Goal: Transaction & Acquisition: Purchase product/service

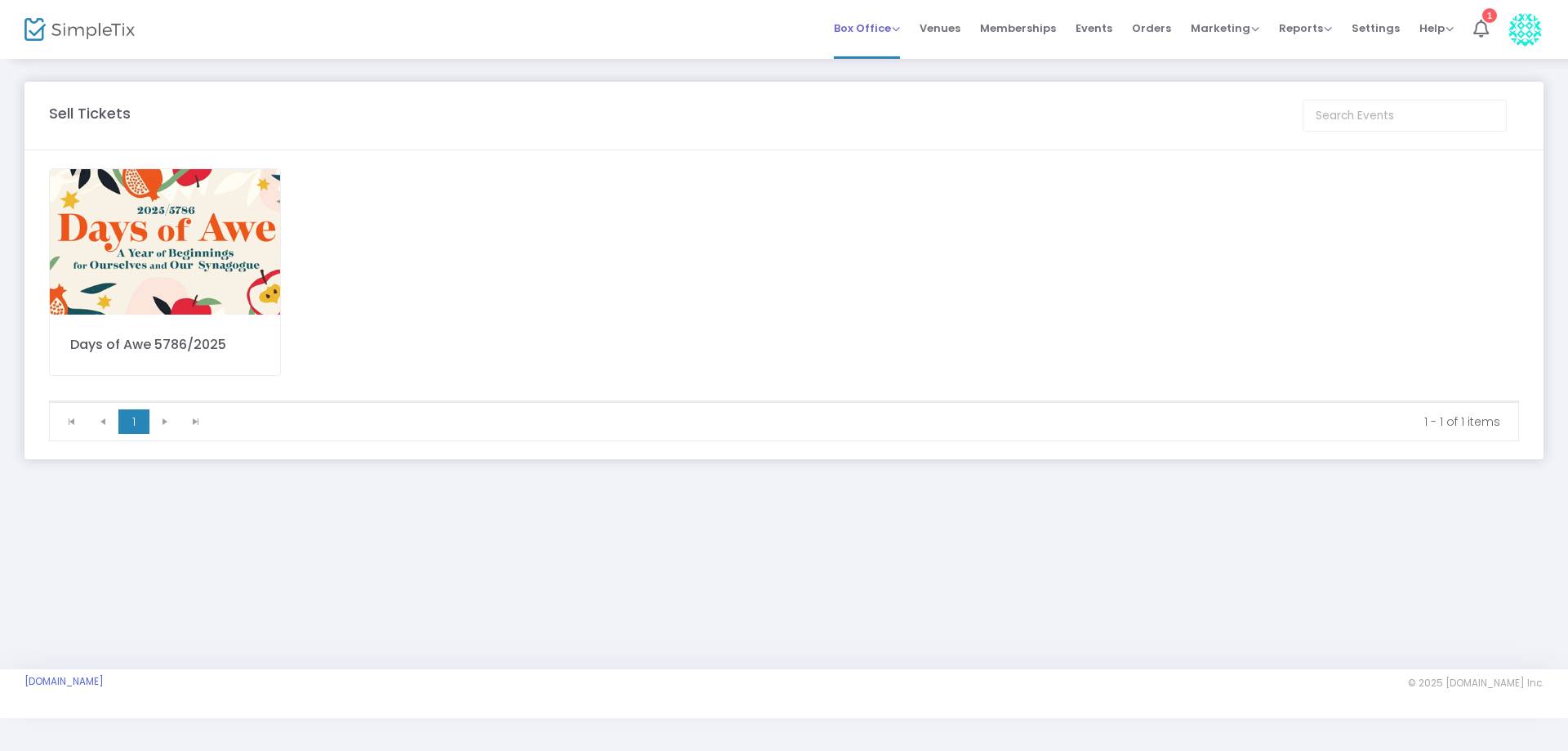
click at [896, 32] on span "Box Office" at bounding box center [866, 28] width 66 height 15
click at [1112, 25] on span "Events" at bounding box center [1094, 28] width 37 height 41
click at [212, 258] on img at bounding box center [165, 242] width 230 height 146
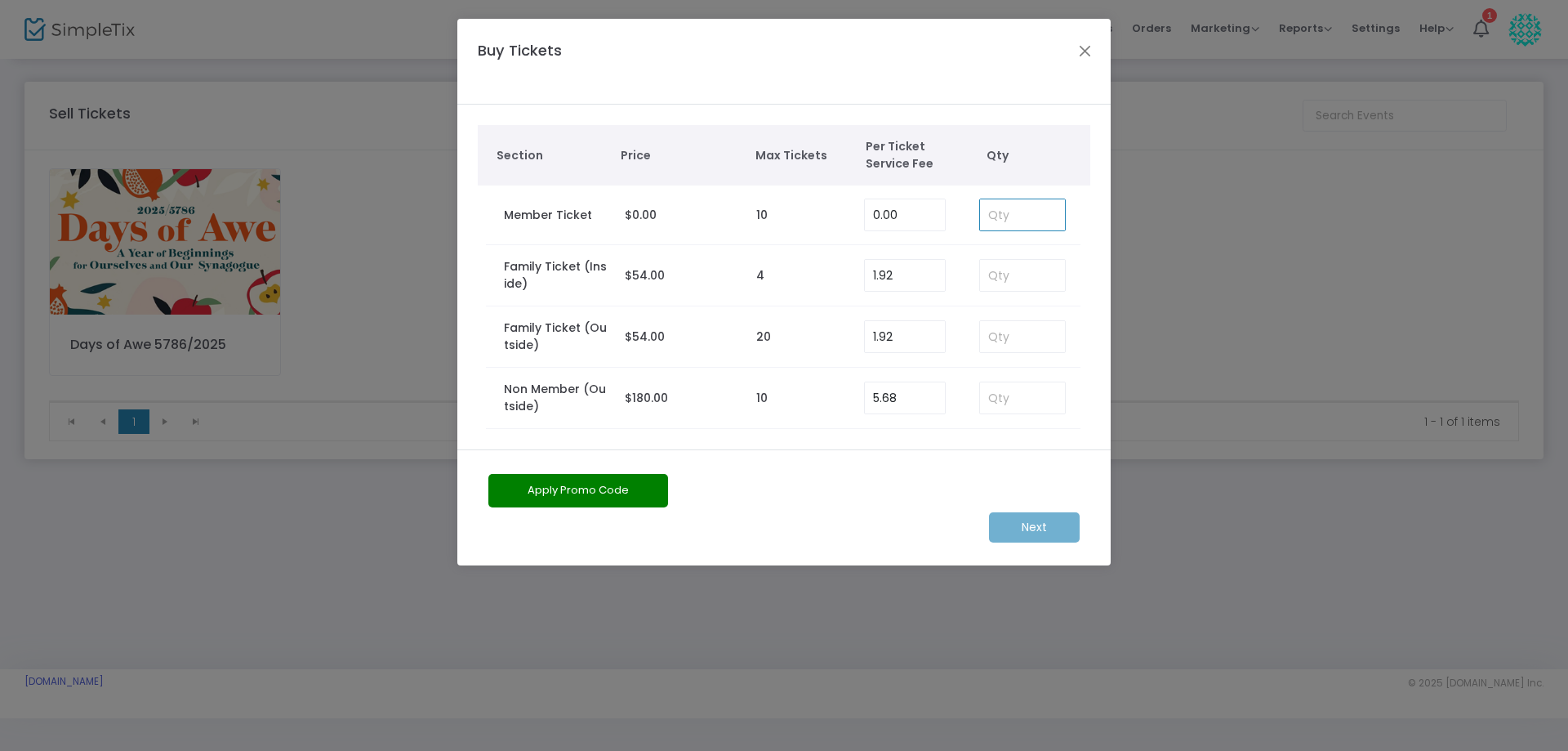
click at [1016, 213] on input at bounding box center [1023, 214] width 85 height 31
type input "1"
click at [1028, 521] on m-button "Next" at bounding box center [1034, 528] width 91 height 31
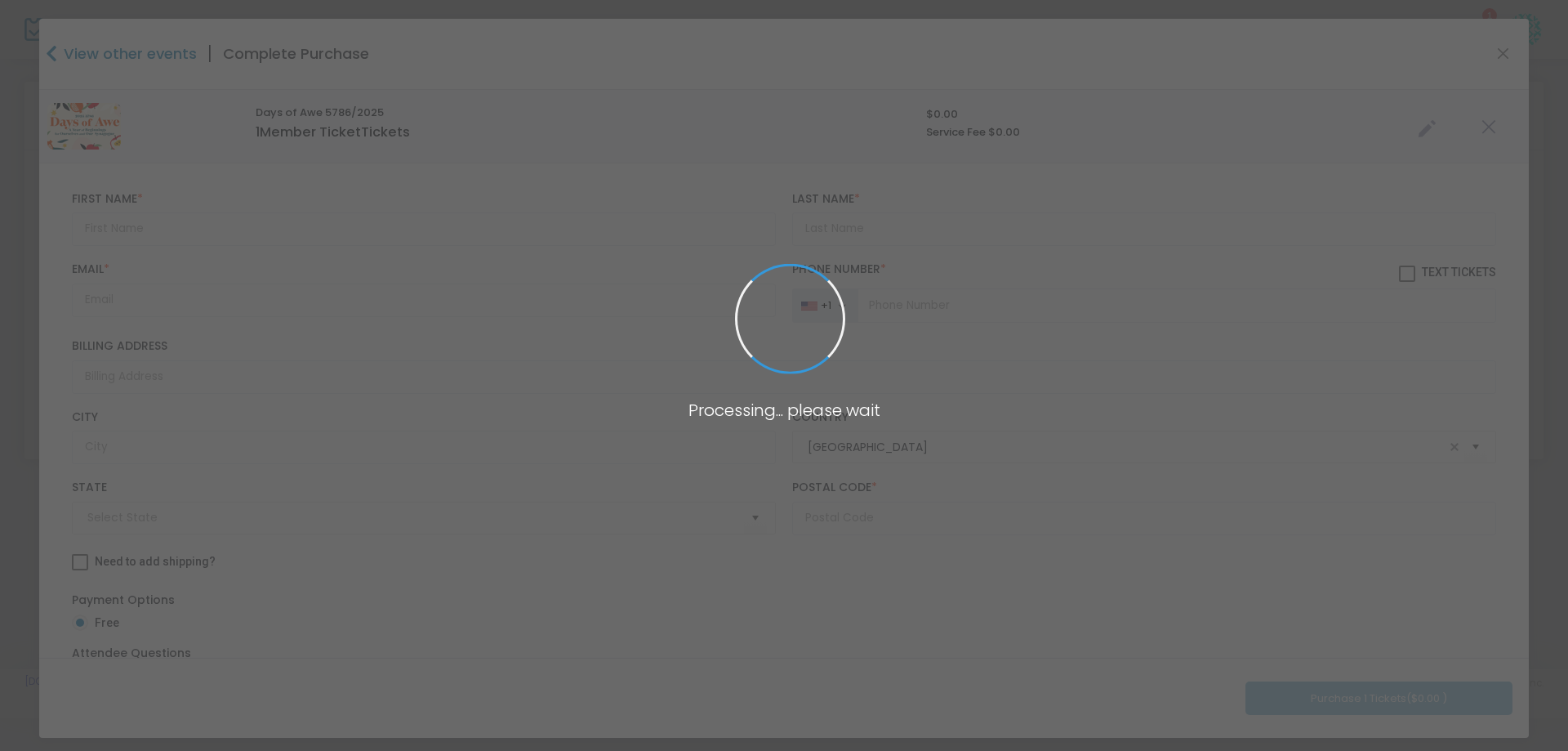
type input "[US_STATE]"
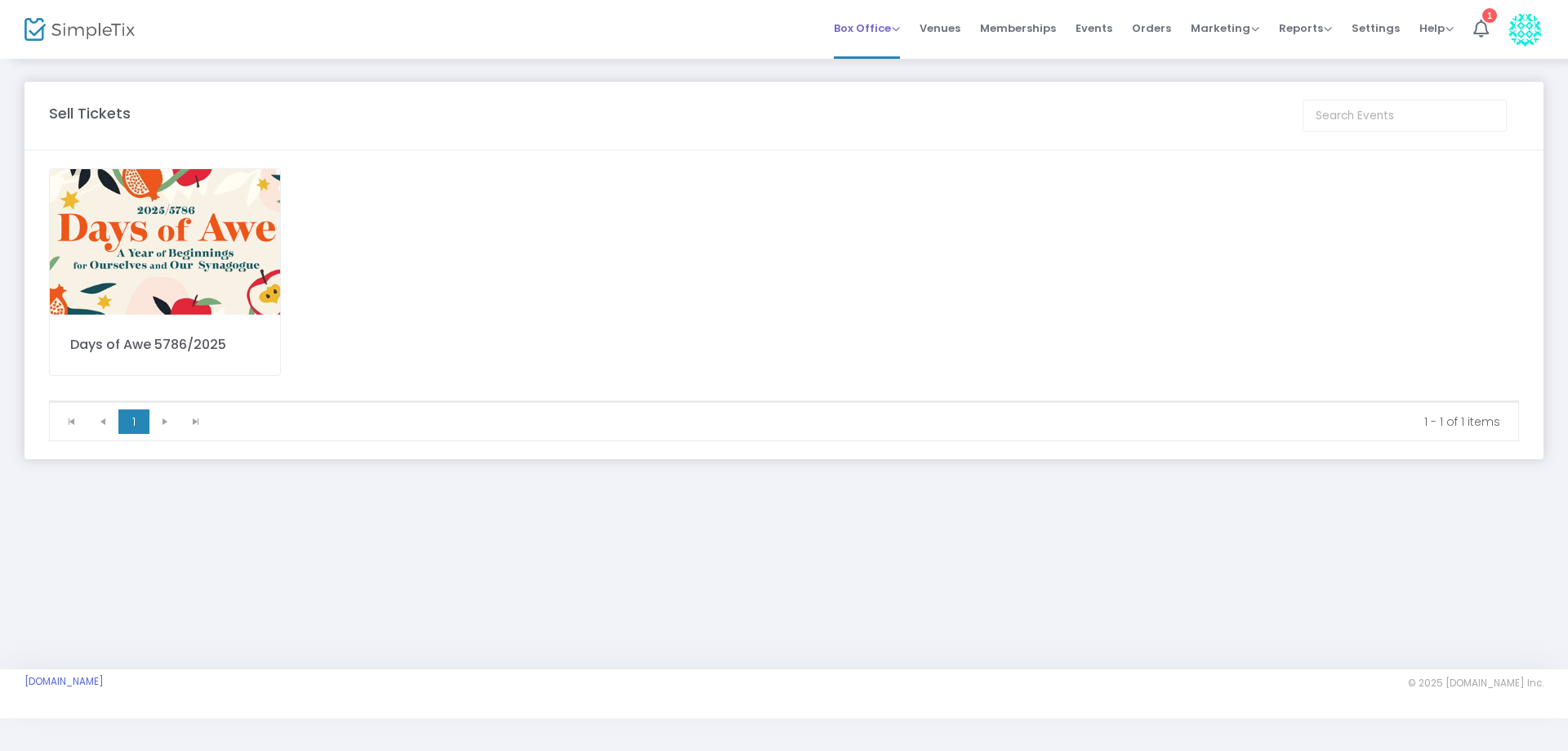
click at [886, 27] on span "Box Office" at bounding box center [866, 28] width 66 height 15
click at [1098, 27] on span "Events" at bounding box center [1094, 28] width 37 height 41
